Goal: Task Accomplishment & Management: Use online tool/utility

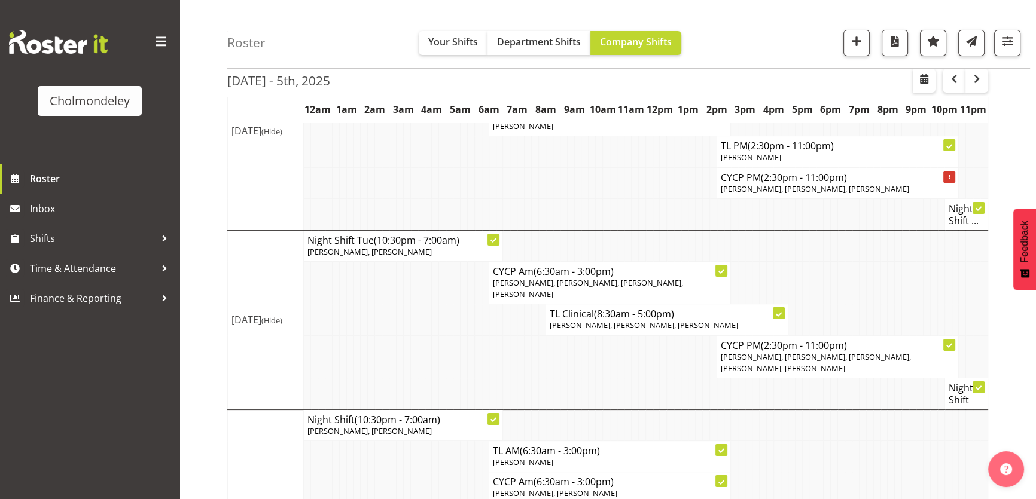
scroll to position [126, 0]
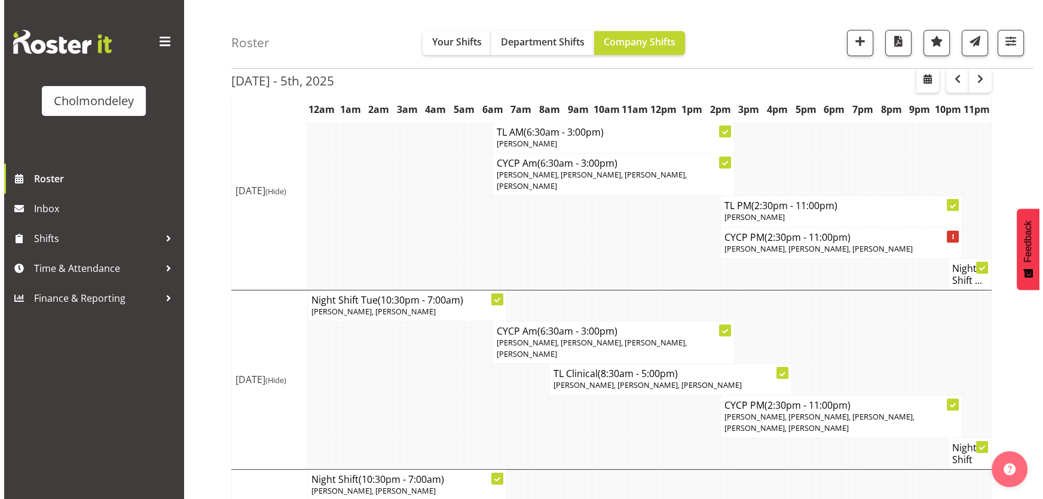
scroll to position [66, 0]
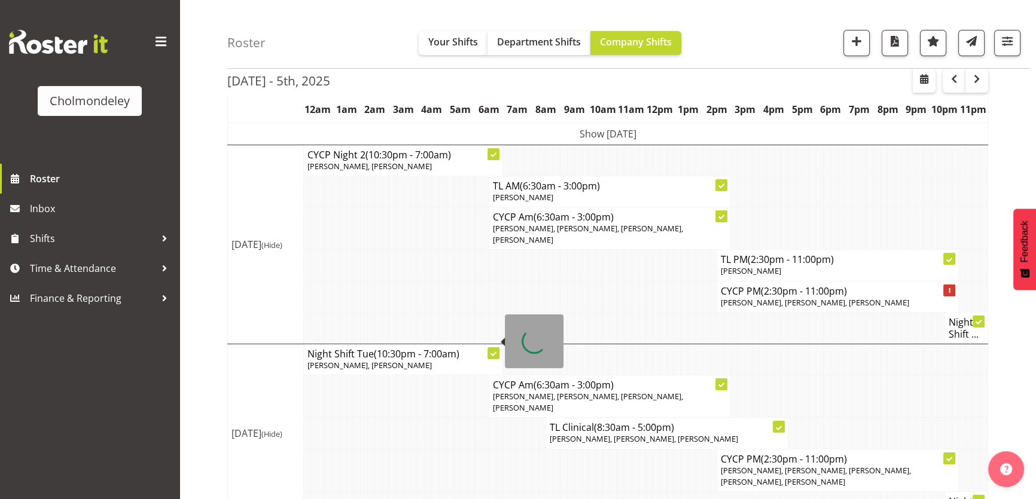
click at [493, 352] on icon at bounding box center [493, 354] width 6 height 4
click at [494, 351] on icon at bounding box center [493, 354] width 6 height 6
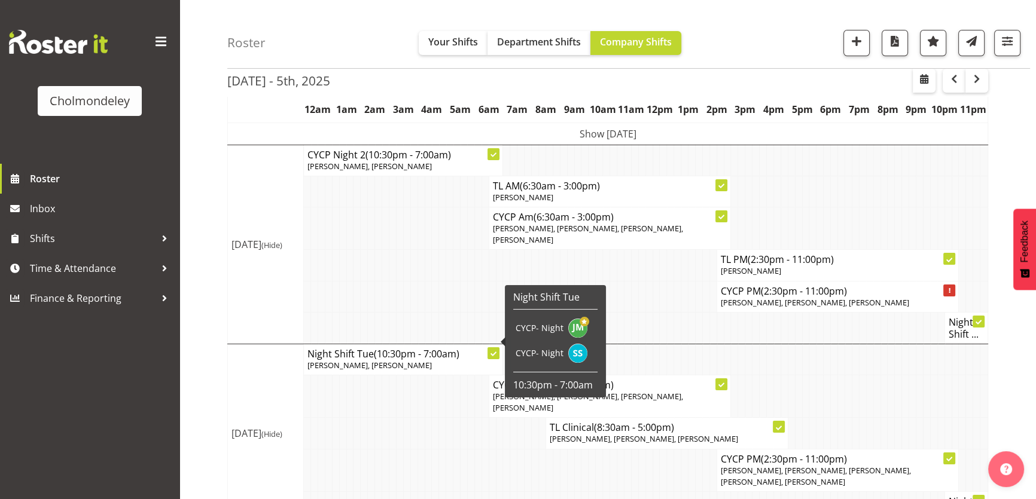
click at [355, 360] on span "[PERSON_NAME], [PERSON_NAME]" at bounding box center [369, 365] width 124 height 11
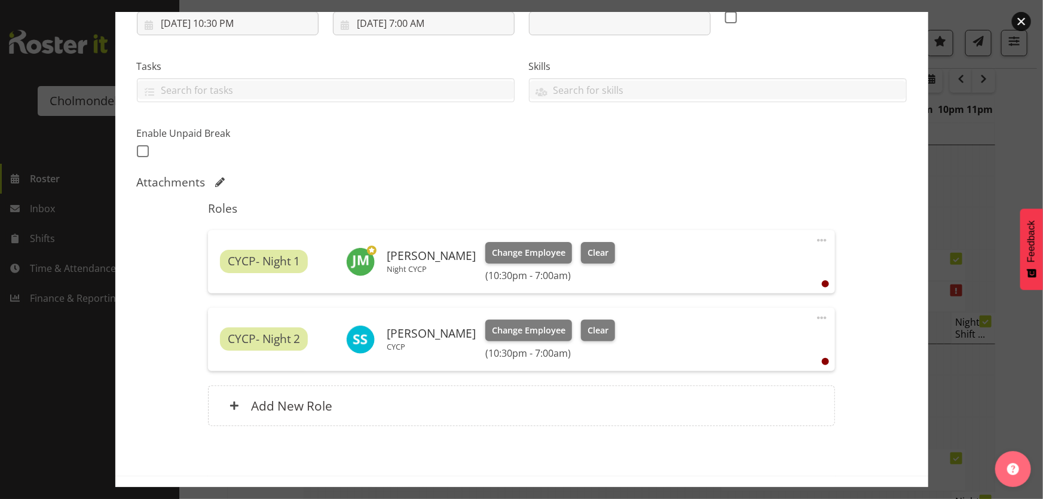
scroll to position [261, 0]
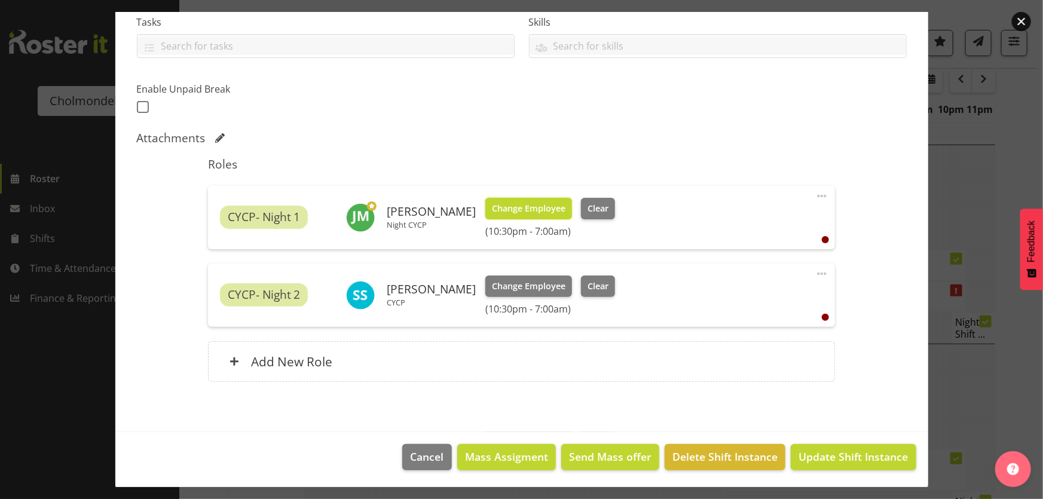
click at [526, 207] on span "Change Employee" at bounding box center [529, 208] width 74 height 13
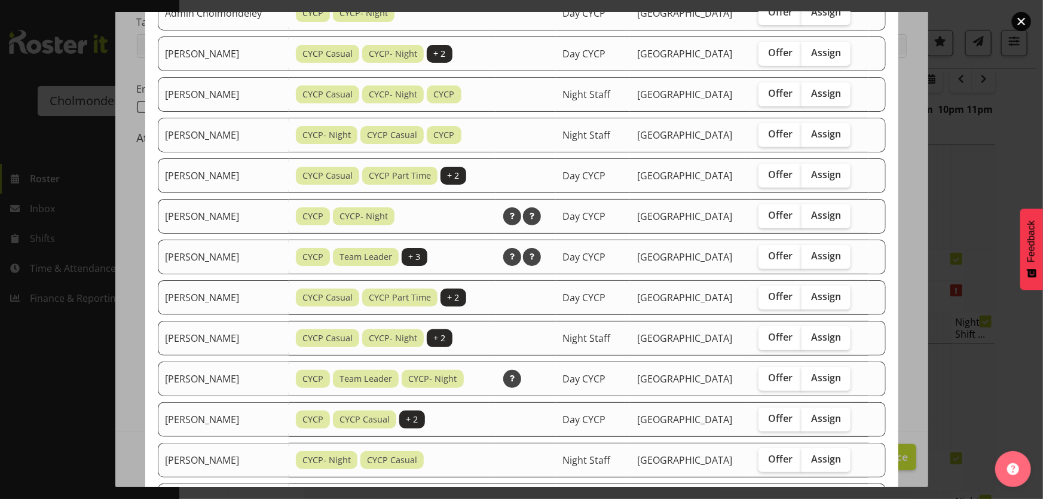
scroll to position [224, 0]
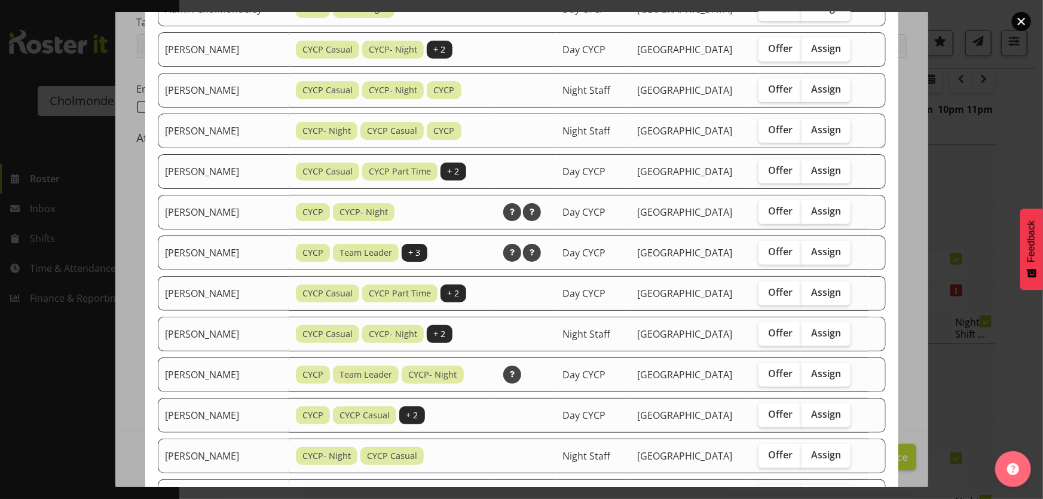
drag, startPoint x: 827, startPoint y: 332, endPoint x: 853, endPoint y: 319, distance: 29.7
click at [827, 332] on span "Assign" at bounding box center [826, 333] width 30 height 12
click at [810, 332] on input "Assign" at bounding box center [806, 333] width 8 height 8
checkbox input "true"
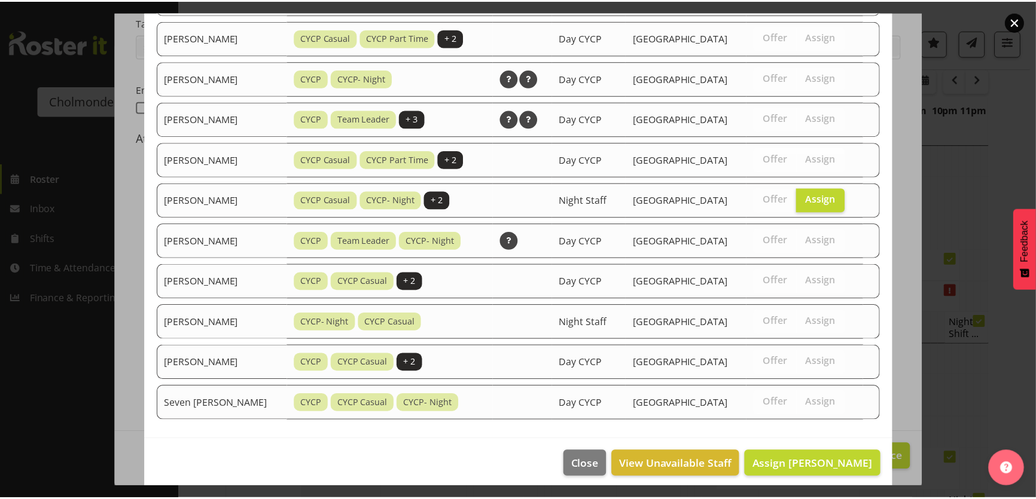
scroll to position [364, 0]
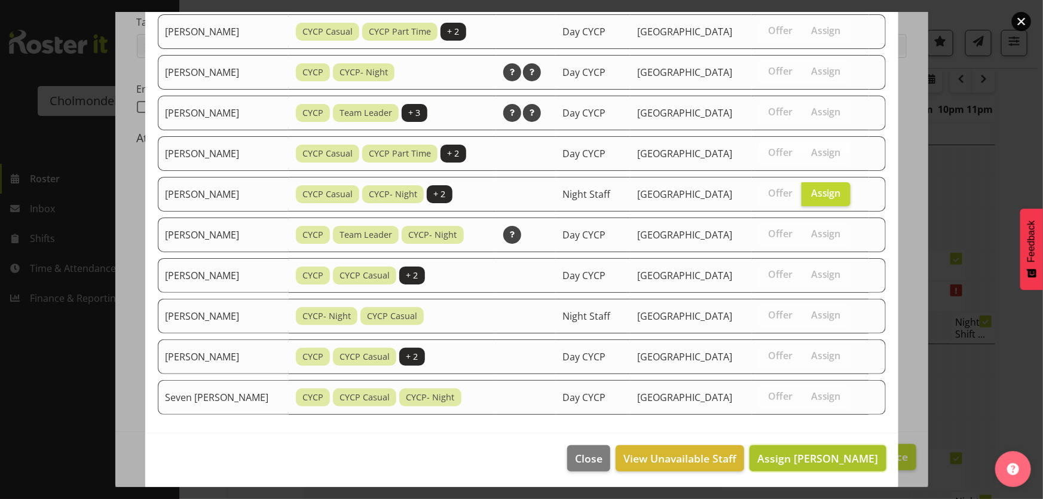
click at [843, 456] on span "Assign [PERSON_NAME]" at bounding box center [818, 458] width 121 height 14
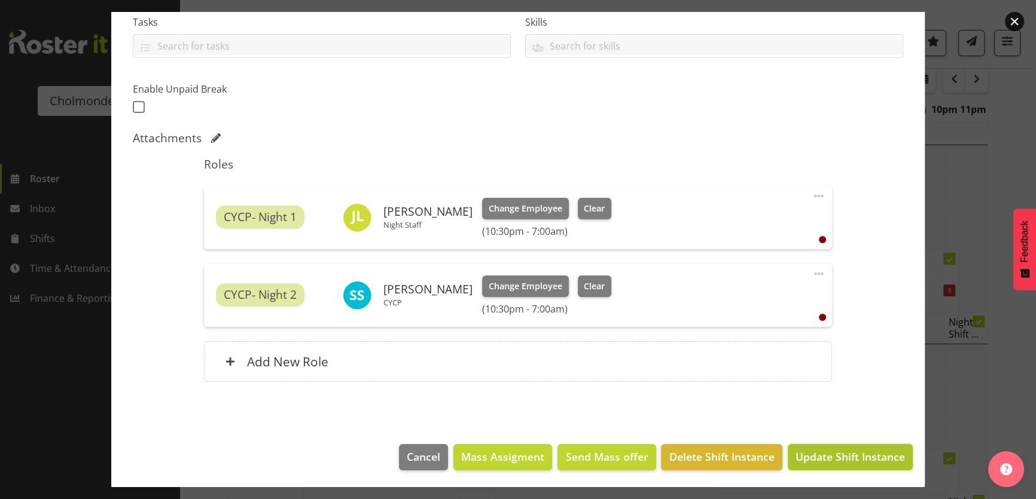
click at [811, 460] on span "Update Shift Instance" at bounding box center [849, 457] width 109 height 16
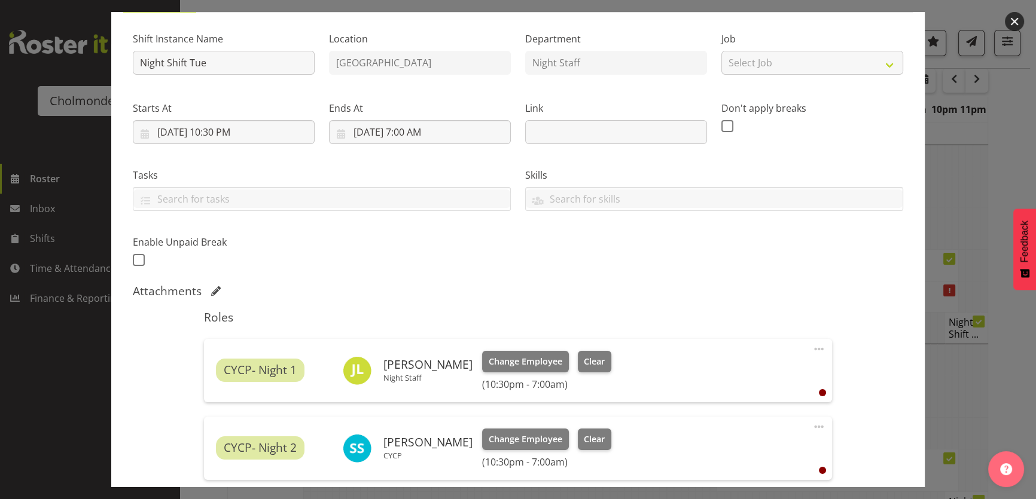
scroll to position [261, 0]
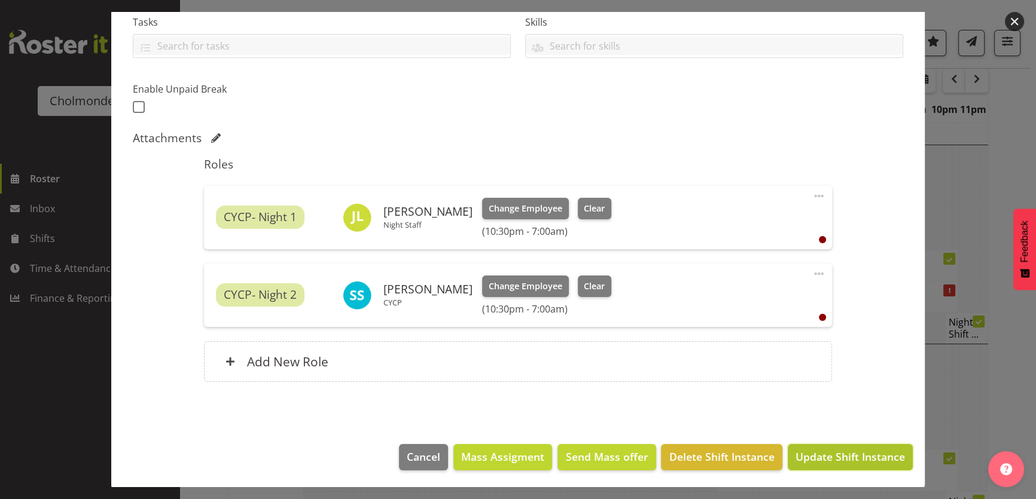
click at [879, 464] on span "Update Shift Instance" at bounding box center [849, 457] width 109 height 16
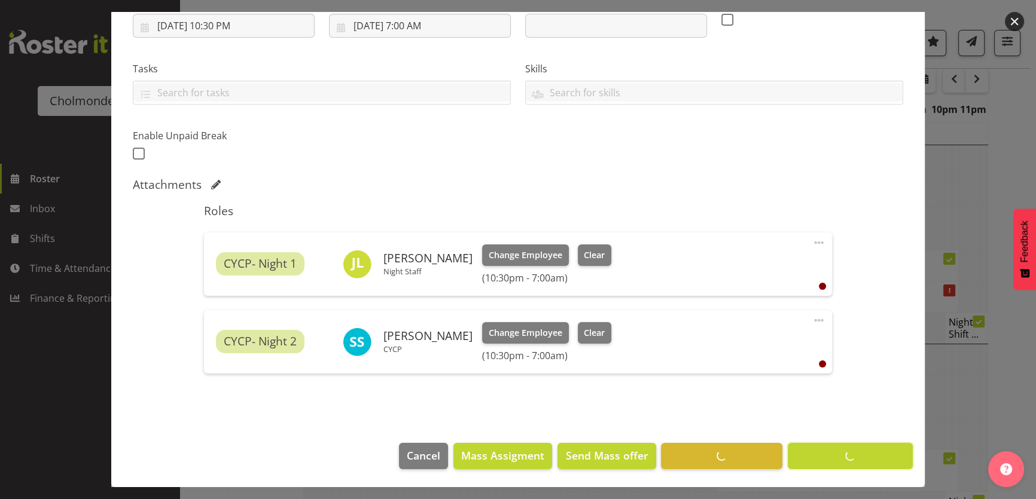
scroll to position [213, 0]
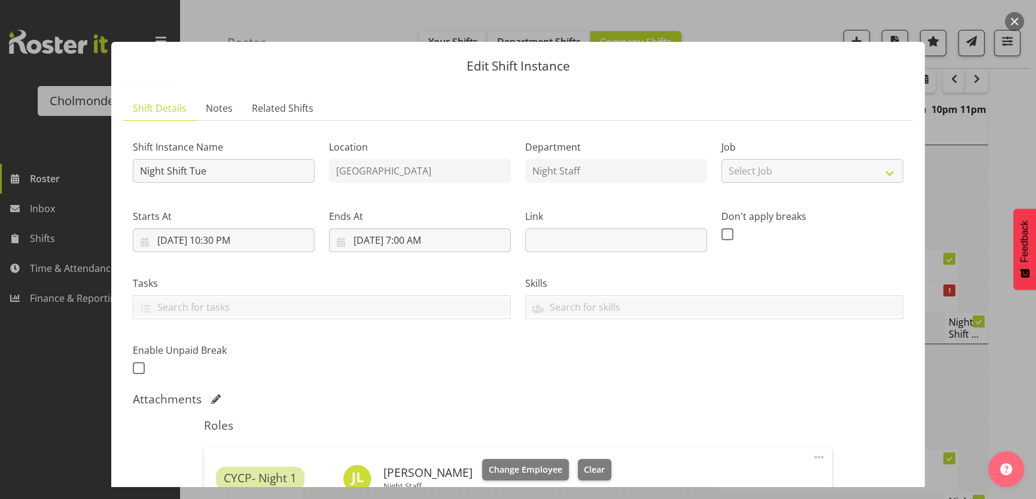
click at [1011, 21] on button "button" at bounding box center [1013, 21] width 19 height 19
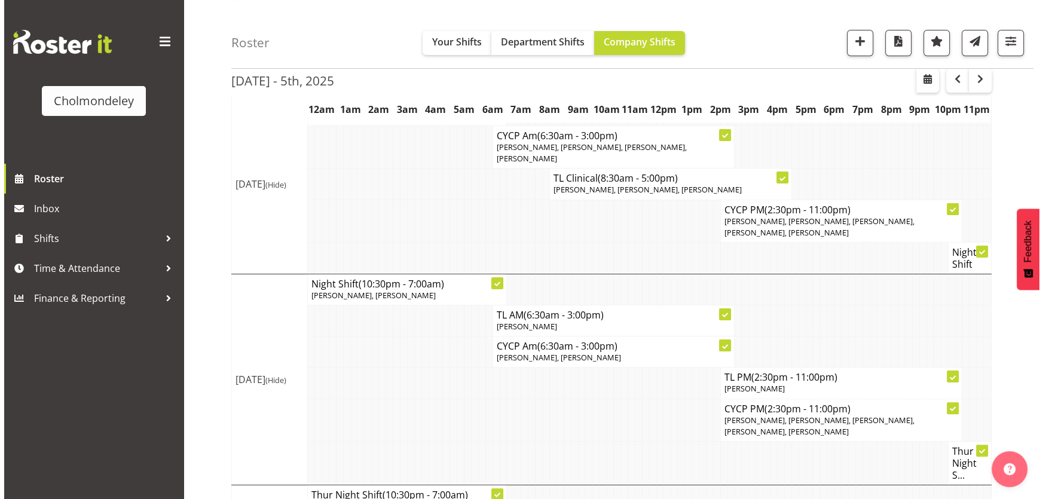
scroll to position [320, 0]
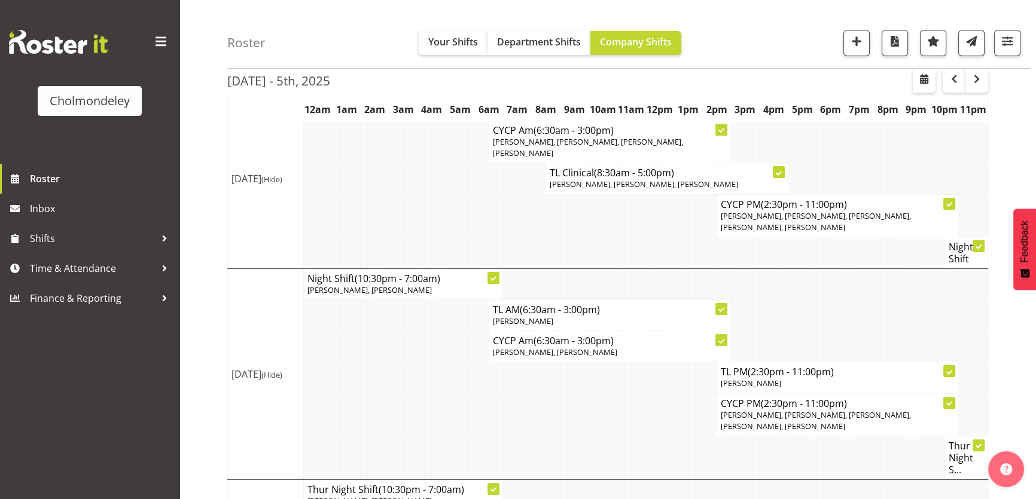
click at [1003, 356] on div "[DATE] - 5th, [DATE] - [DATE] [DATE] Day Week Fortnight Month calendar Month Ag…" at bounding box center [631, 323] width 808 height 1067
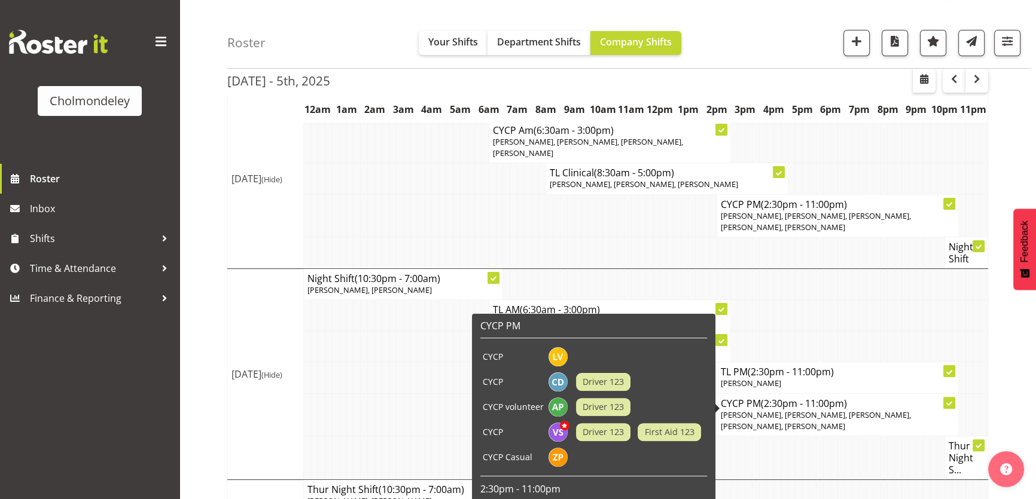
drag, startPoint x: 1014, startPoint y: 366, endPoint x: 1004, endPoint y: 294, distance: 73.0
click at [1014, 365] on div "[DATE] - 5th, [DATE] - [DATE] [DATE] Day Week Fortnight Month calendar Month Ag…" at bounding box center [631, 323] width 808 height 1067
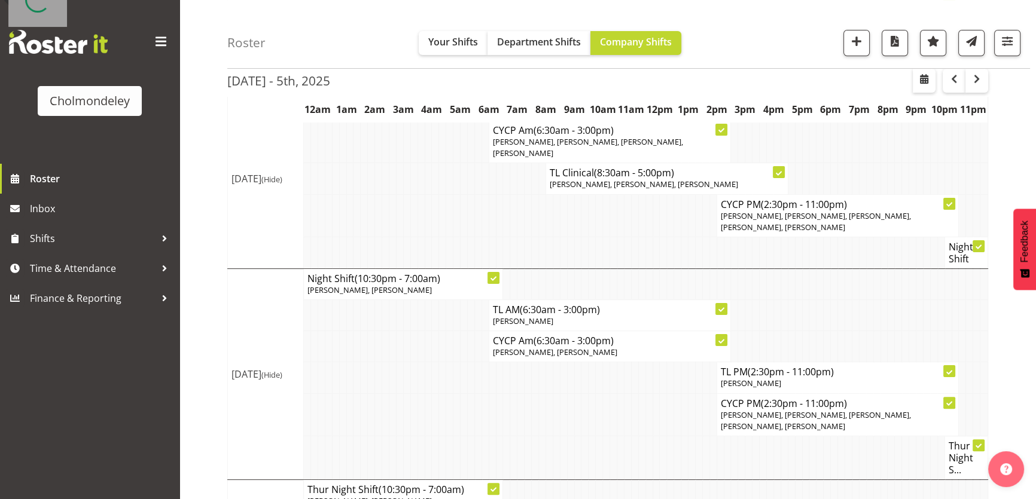
click at [948, 202] on icon at bounding box center [949, 204] width 6 height 4
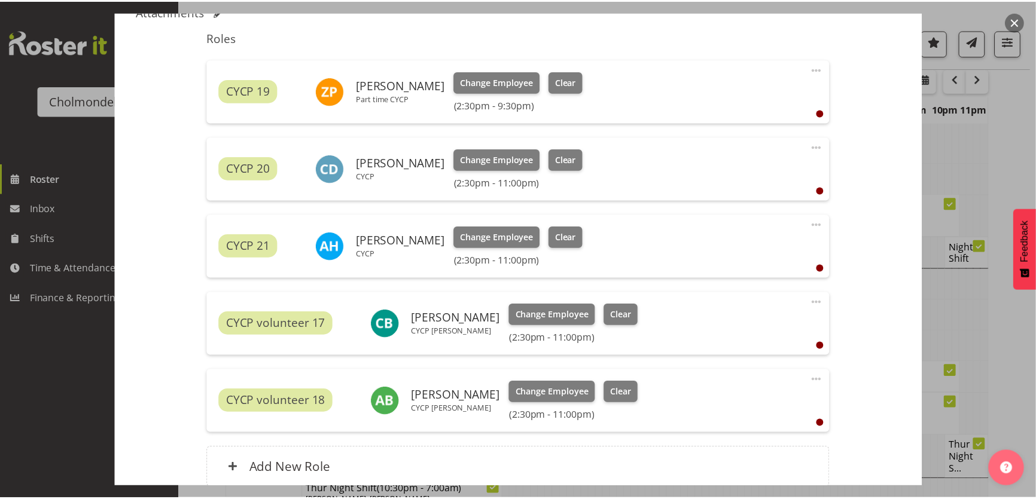
scroll to position [392, 0]
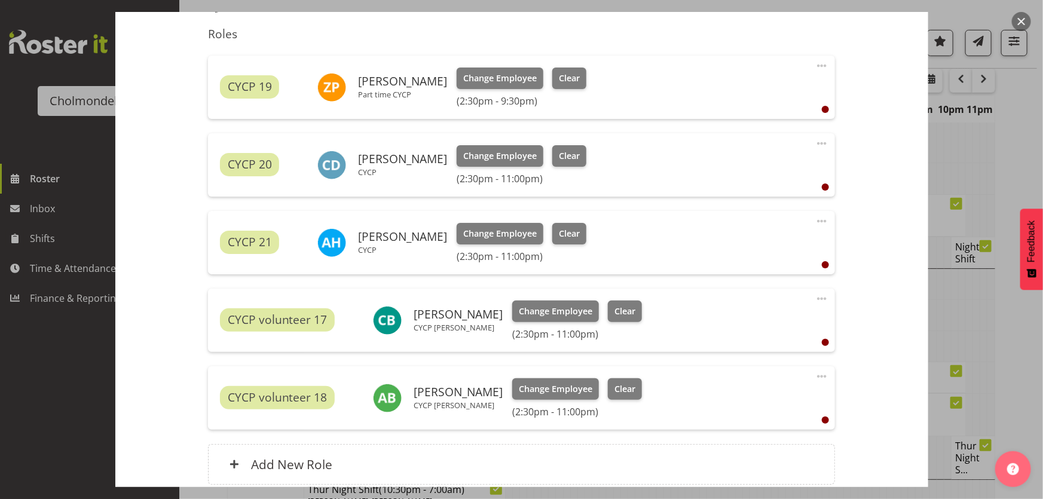
click at [1020, 24] on button "button" at bounding box center [1021, 21] width 19 height 19
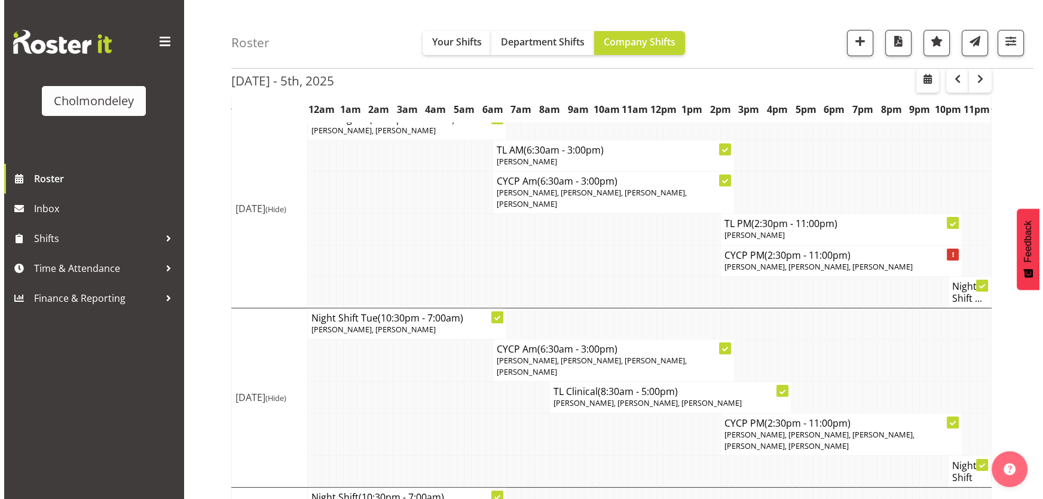
scroll to position [108, 0]
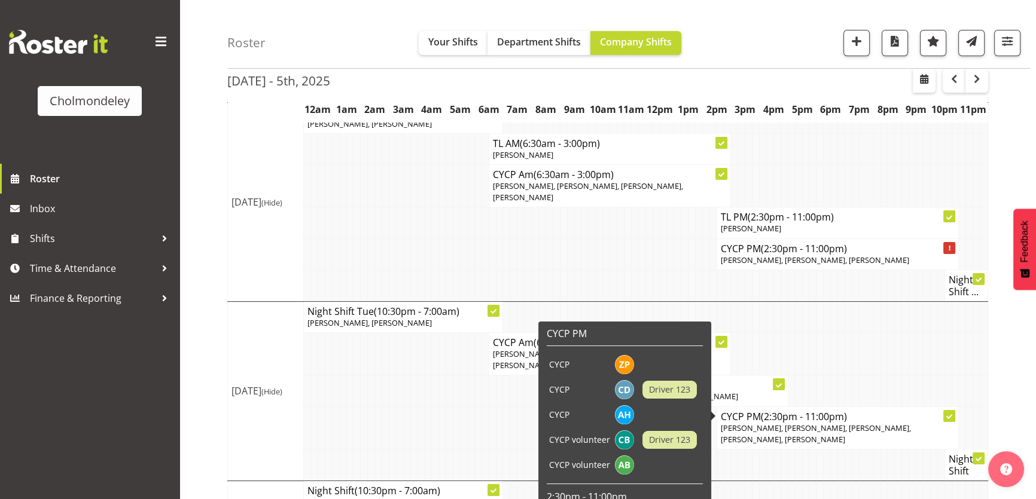
click at [946, 414] on icon at bounding box center [949, 417] width 6 height 6
